Goal: Task Accomplishment & Management: Complete application form

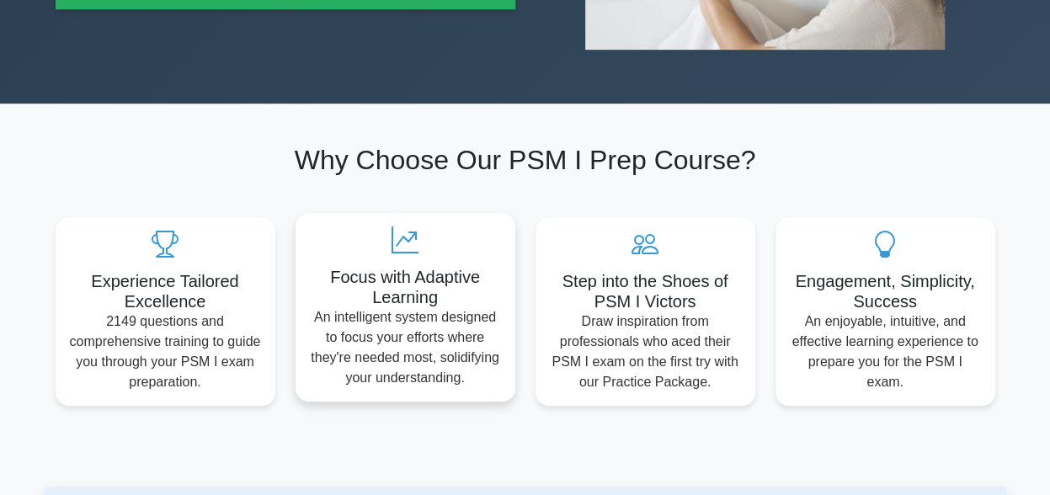
click at [393, 311] on p "An intelligent system designed to focus your efforts where they're needed most,…" at bounding box center [405, 347] width 193 height 81
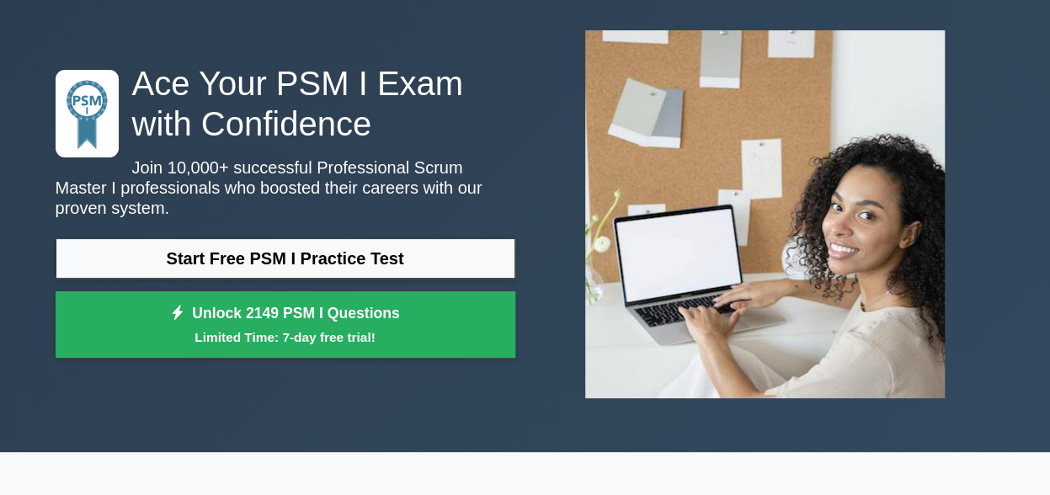
scroll to position [56, 0]
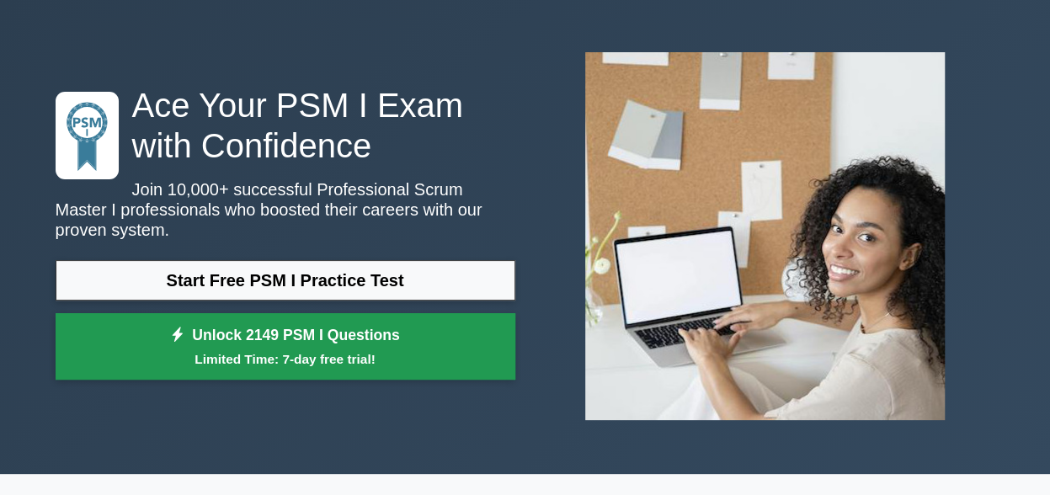
click at [354, 350] on small "Limited Time: 7-day free trial!" at bounding box center [286, 359] width 418 height 19
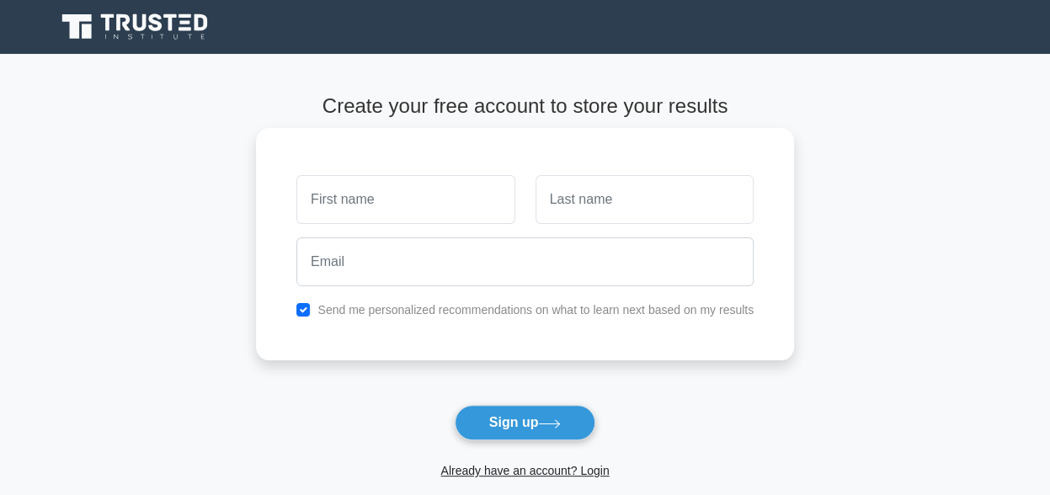
click at [355, 196] on input "text" at bounding box center [405, 199] width 218 height 49
type input "[PERSON_NAME]"
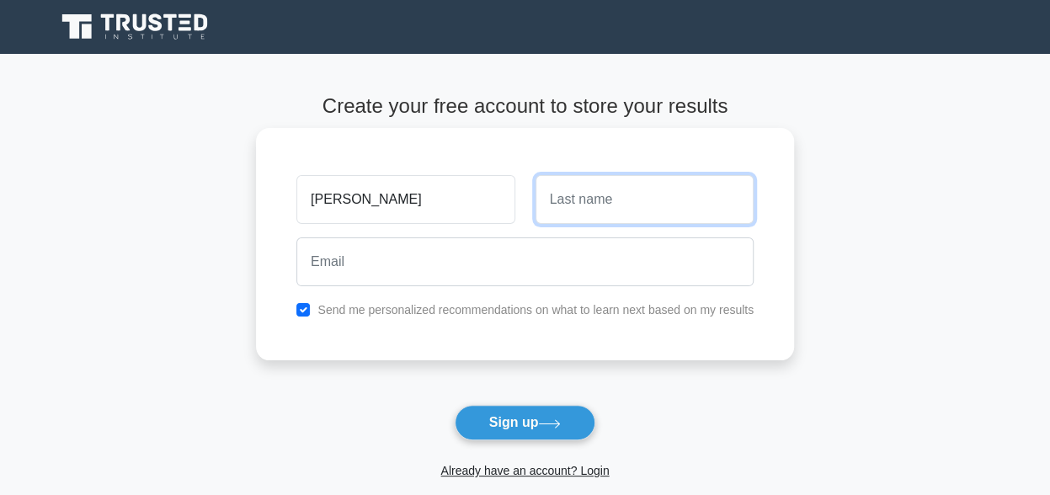
click at [568, 215] on input "text" at bounding box center [645, 199] width 218 height 49
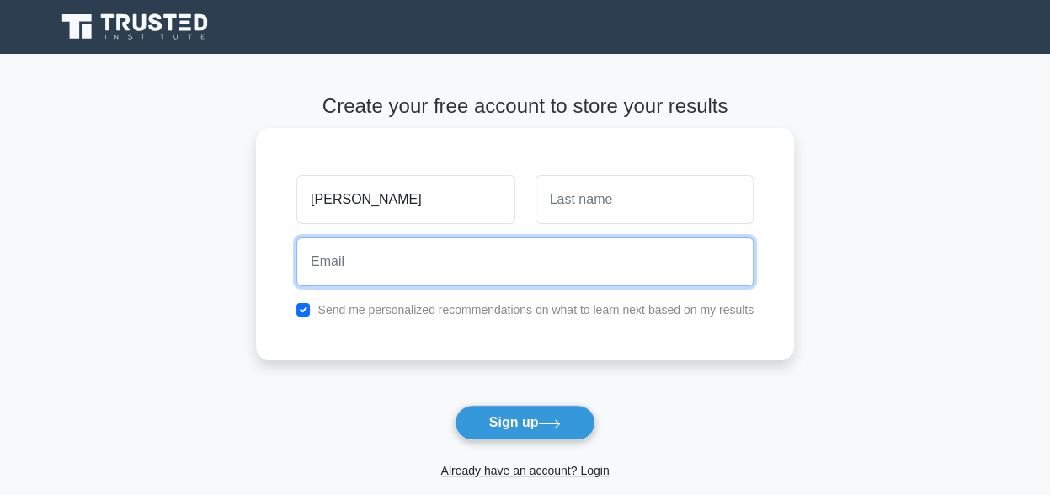
click at [315, 272] on input "email" at bounding box center [524, 261] width 457 height 49
type input "[EMAIL_ADDRESS][DOMAIN_NAME]"
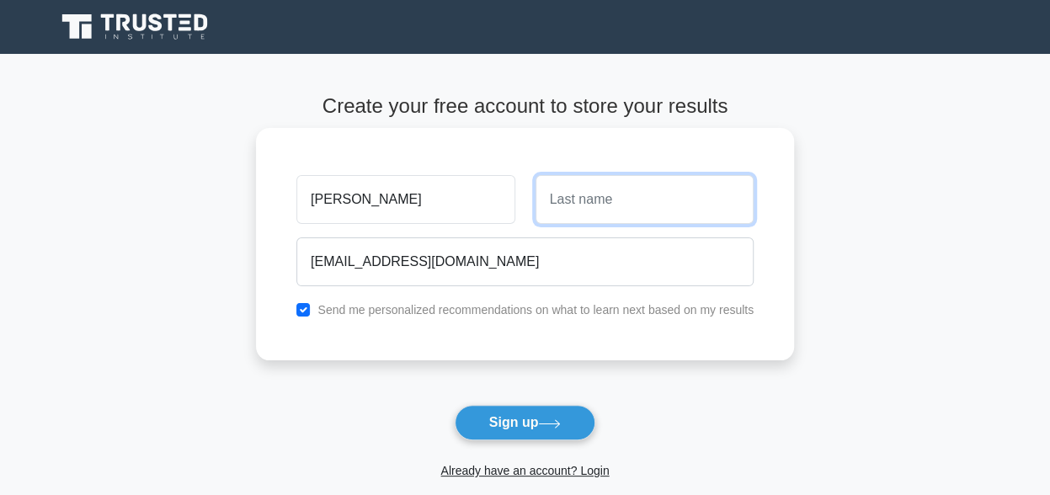
click at [586, 195] on input "text" at bounding box center [645, 199] width 218 height 49
type input "Chukwukere"
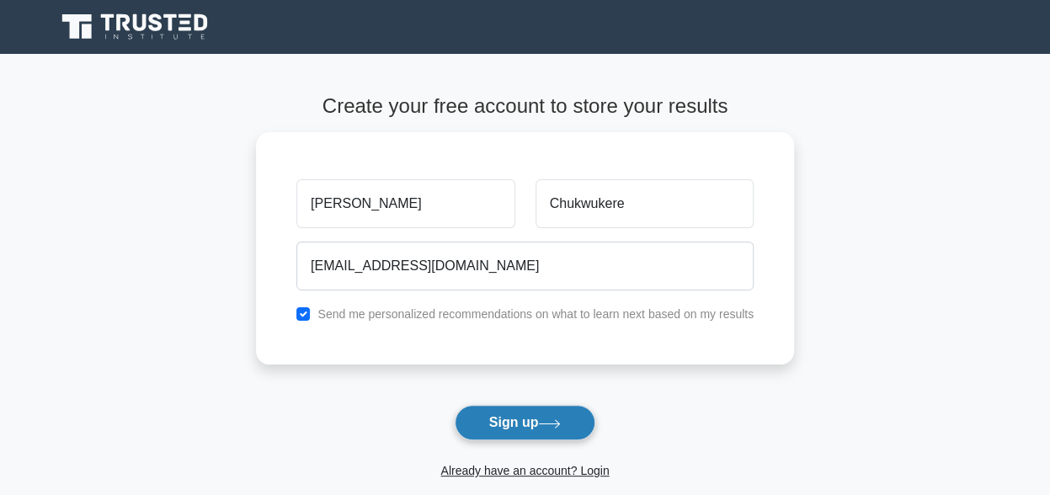
click at [558, 430] on button "Sign up" at bounding box center [525, 422] width 141 height 35
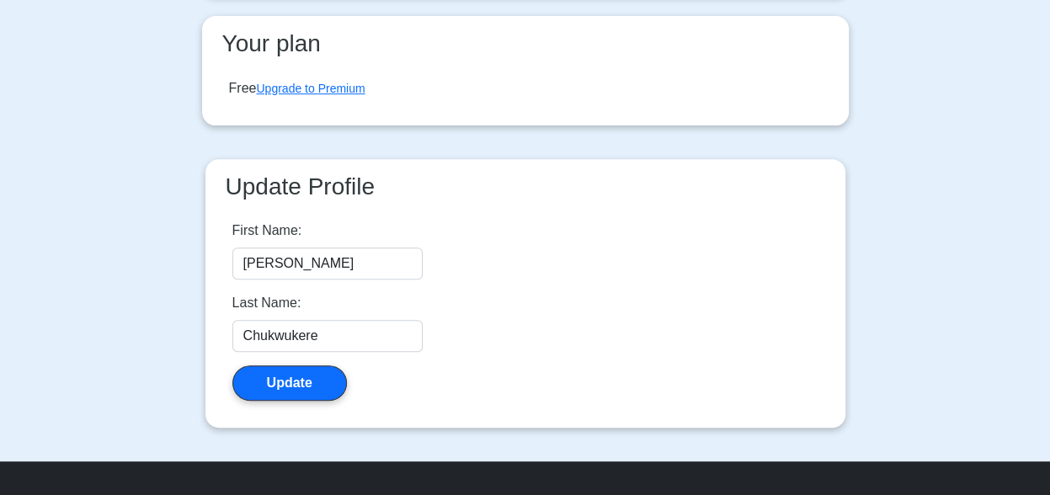
scroll to position [270, 0]
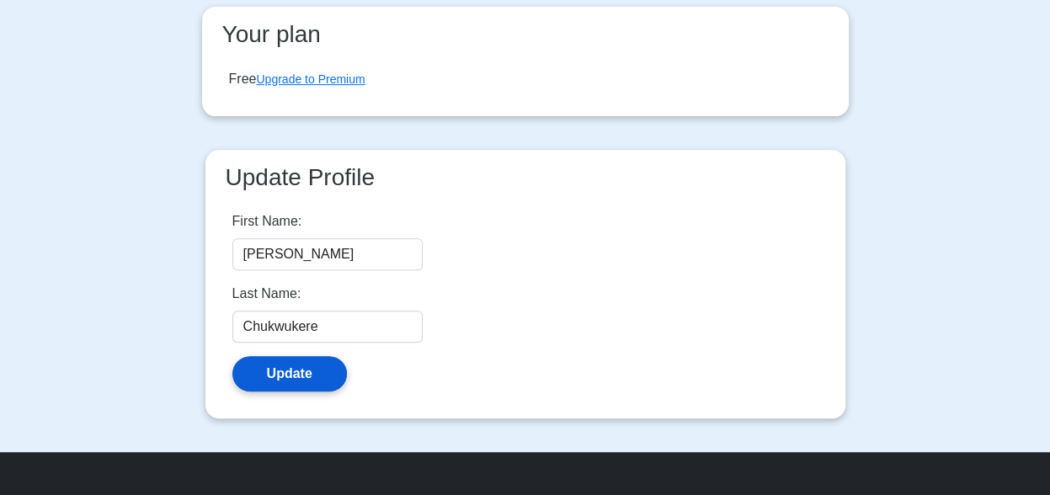
drag, startPoint x: 1059, startPoint y: 485, endPoint x: 297, endPoint y: 378, distance: 768.8
click at [297, 378] on button "Update" at bounding box center [289, 373] width 115 height 35
